Goal: Use online tool/utility: Utilize a website feature to perform a specific function

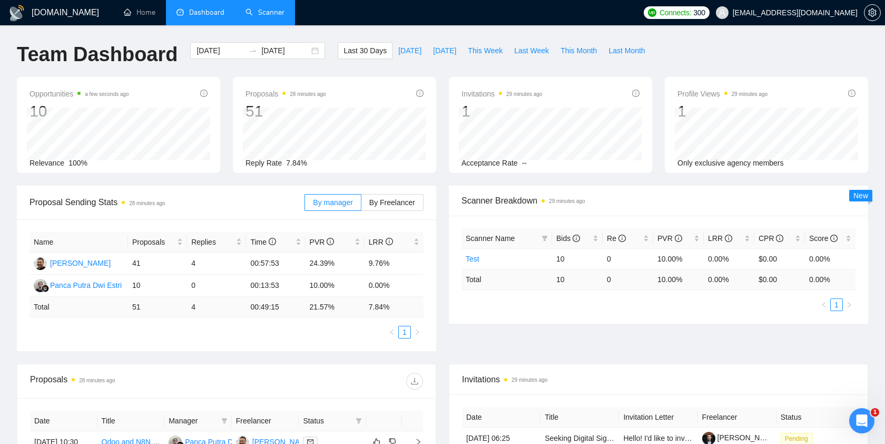
click at [274, 14] on link "Scanner" at bounding box center [264, 12] width 39 height 9
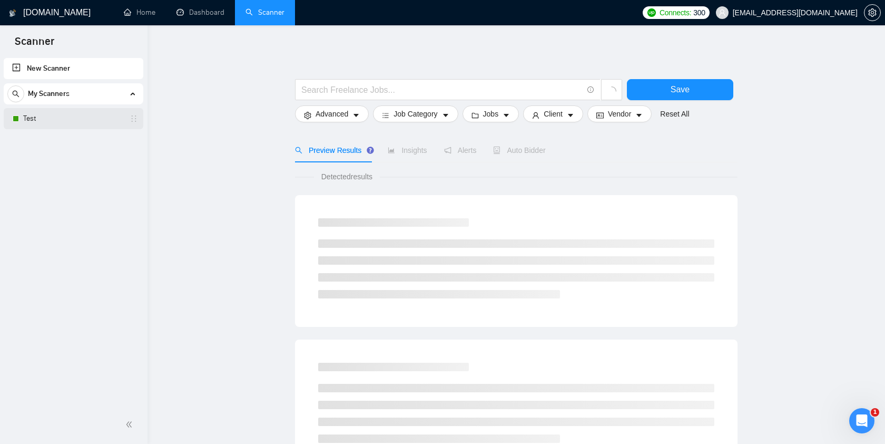
click at [87, 122] on link "Test" at bounding box center [73, 118] width 100 height 21
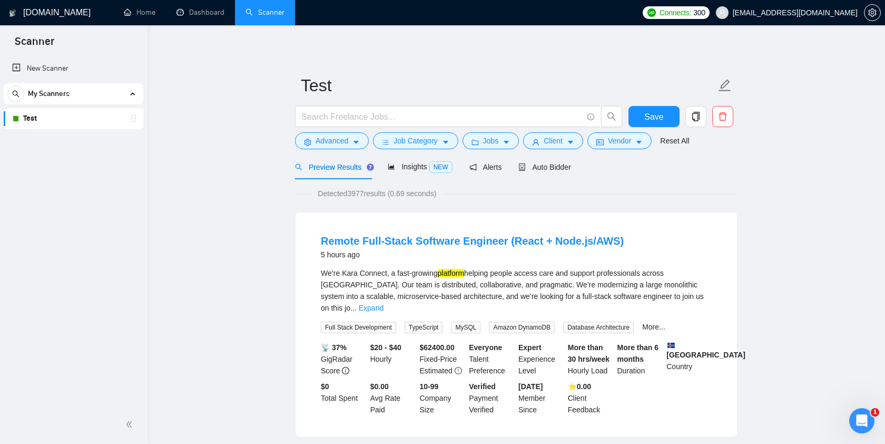
click at [205, 15] on link "Dashboard" at bounding box center [200, 12] width 48 height 9
